Goal: Entertainment & Leisure: Consume media (video, audio)

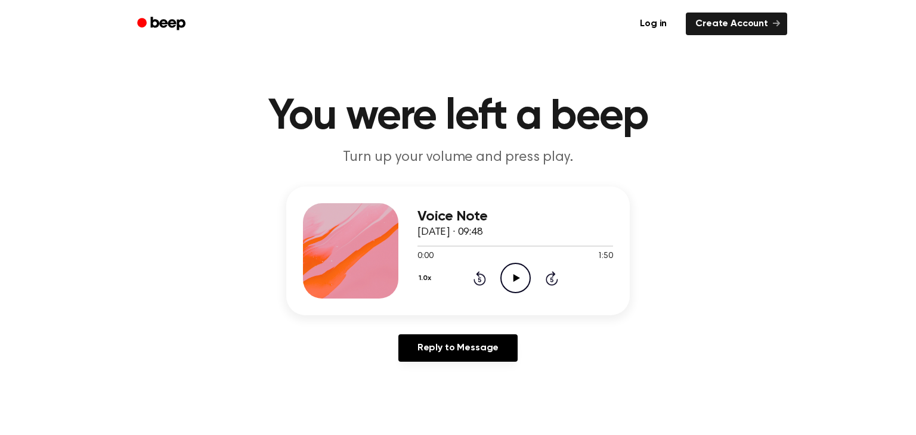
click at [522, 274] on icon "Play Audio" at bounding box center [515, 278] width 30 height 30
click at [508, 278] on icon "Play Audio" at bounding box center [515, 278] width 30 height 30
drag, startPoint x: 603, startPoint y: 243, endPoint x: 530, endPoint y: 255, distance: 73.8
click at [531, 255] on div "1:10 1:10 Your browser does not support the [object Object] element." at bounding box center [515, 252] width 196 height 22
click at [507, 248] on div at bounding box center [515, 246] width 196 height 10
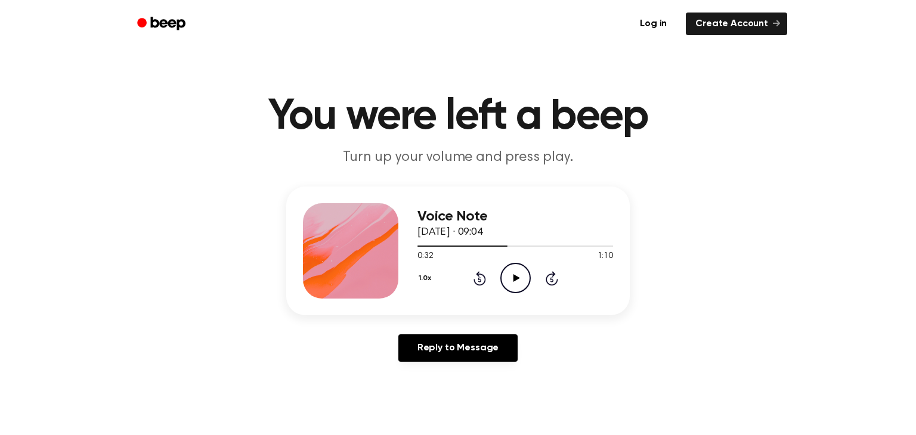
click at [514, 274] on icon "Play Audio" at bounding box center [515, 278] width 30 height 30
click at [441, 248] on div at bounding box center [515, 246] width 196 height 10
click at [549, 246] on div at bounding box center [504, 246] width 175 height 1
drag, startPoint x: 532, startPoint y: 246, endPoint x: 538, endPoint y: 253, distance: 8.9
click at [538, 253] on div "0:52 1:10 Your browser does not support the [object Object] element." at bounding box center [515, 252] width 196 height 22
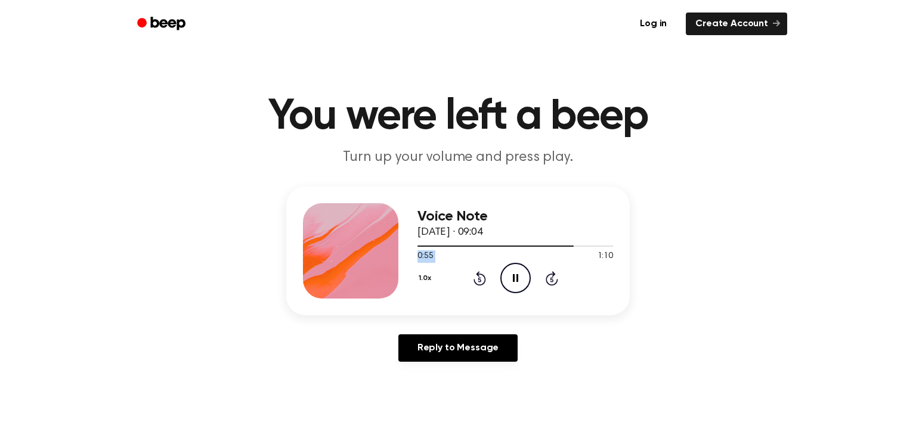
click at [549, 252] on div "0:55 1:10" at bounding box center [515, 256] width 196 height 13
click at [545, 249] on div at bounding box center [515, 246] width 196 height 10
click at [507, 247] on div at bounding box center [515, 246] width 196 height 10
click at [561, 248] on div at bounding box center [515, 246] width 196 height 10
click at [550, 247] on div at bounding box center [515, 246] width 196 height 10
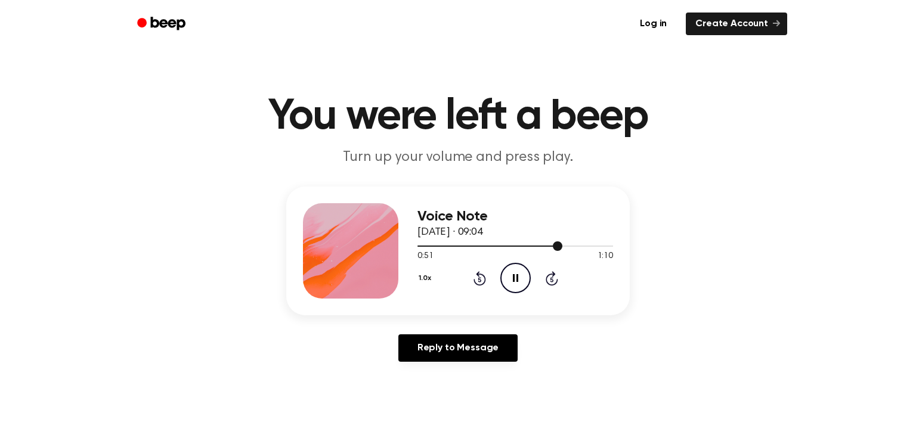
click at [534, 249] on div at bounding box center [515, 246] width 196 height 10
click at [537, 246] on div at bounding box center [489, 246] width 145 height 1
click at [553, 248] on div at bounding box center [515, 246] width 196 height 10
click at [528, 249] on div at bounding box center [515, 246] width 196 height 10
click at [513, 250] on div at bounding box center [515, 246] width 196 height 10
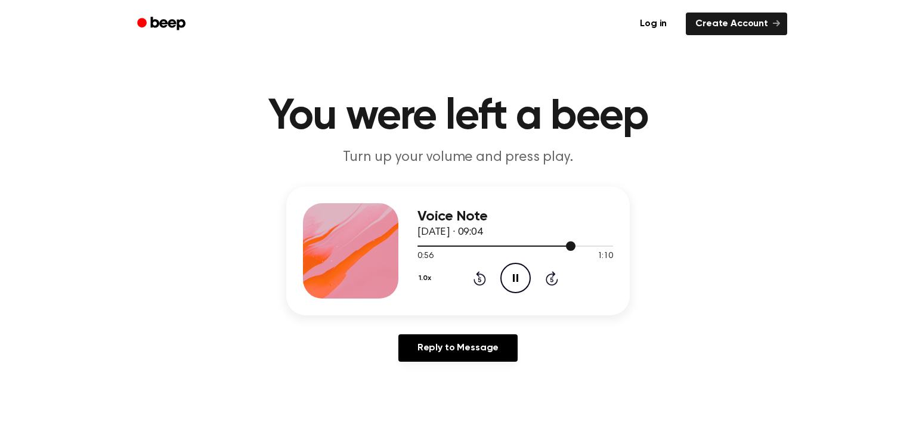
click at [498, 247] on div at bounding box center [496, 246] width 158 height 1
click at [495, 246] on div at bounding box center [463, 246] width 92 height 1
click at [546, 246] on div at bounding box center [494, 246] width 154 height 1
click at [425, 246] on div at bounding box center [515, 246] width 196 height 10
click at [465, 247] on div at bounding box center [515, 246] width 196 height 10
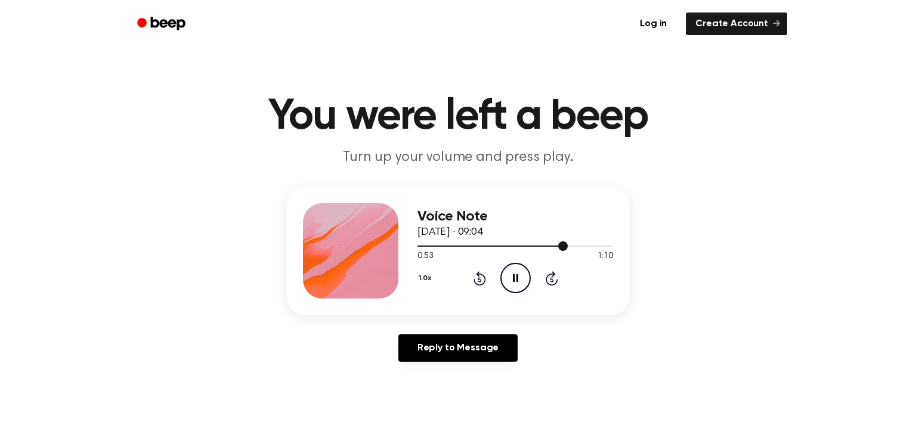
click at [536, 242] on div at bounding box center [515, 246] width 196 height 10
click at [518, 274] on icon "Play Audio" at bounding box center [515, 278] width 30 height 30
click at [513, 277] on icon at bounding box center [516, 278] width 7 height 8
click at [429, 244] on div at bounding box center [515, 246] width 196 height 10
click at [438, 249] on div at bounding box center [515, 246] width 196 height 10
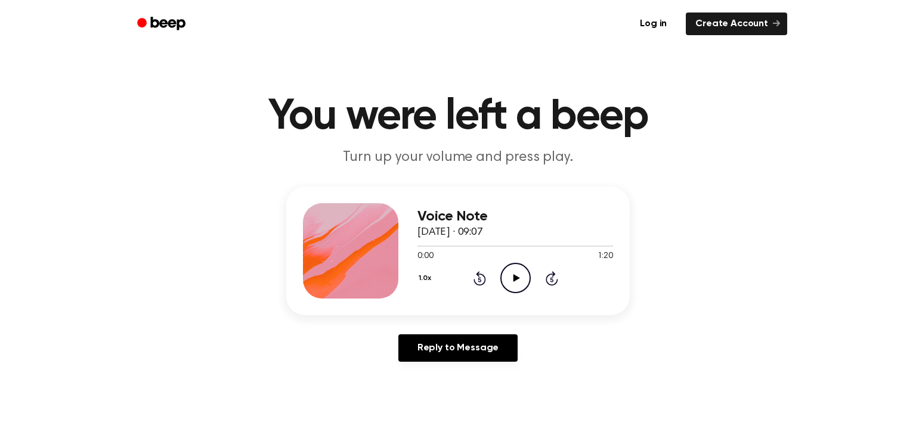
click at [511, 284] on icon "Play Audio" at bounding box center [515, 278] width 30 height 30
click at [561, 246] on div at bounding box center [515, 246] width 196 height 1
click at [517, 276] on icon "Play Audio" at bounding box center [515, 278] width 30 height 30
click at [510, 275] on icon "Play Audio" at bounding box center [515, 278] width 30 height 30
click at [516, 278] on icon at bounding box center [516, 278] width 7 height 8
